Goal: Transaction & Acquisition: Purchase product/service

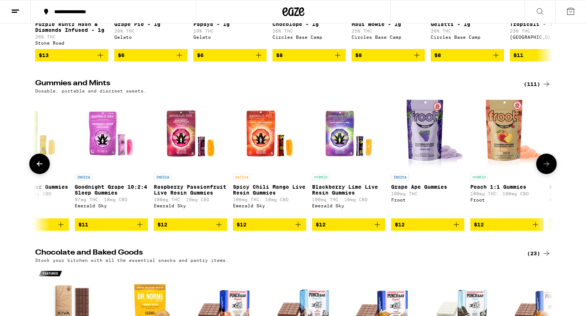
scroll to position [0, 829]
